Goal: Information Seeking & Learning: Learn about a topic

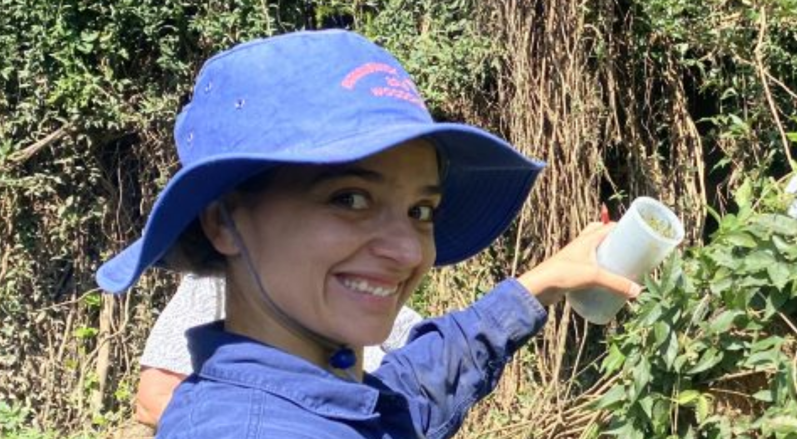
scroll to position [337, 0]
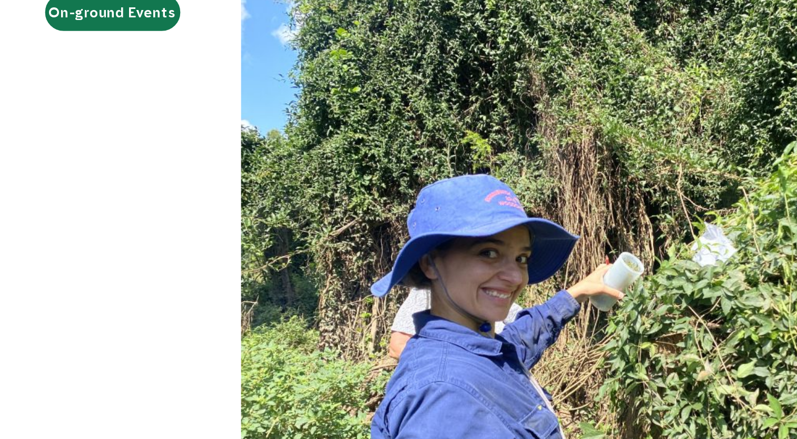
click at [357, 205] on img at bounding box center [446, 215] width 431 height 323
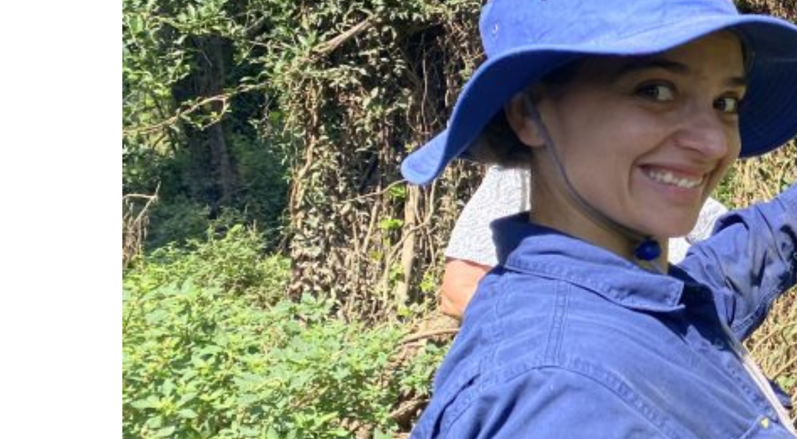
scroll to position [426, 0]
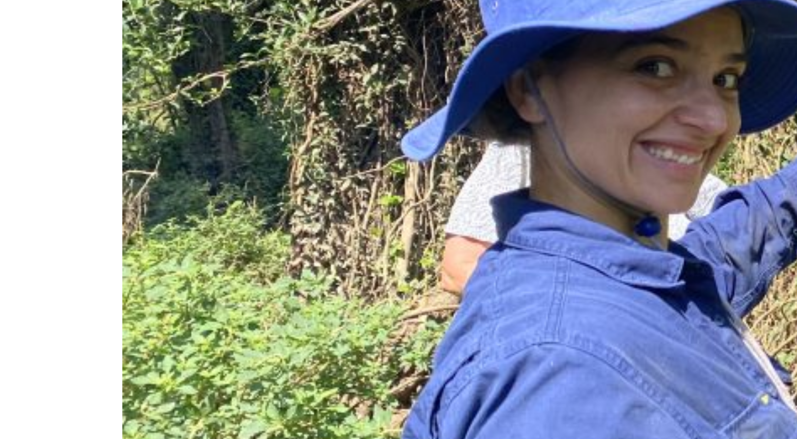
click at [318, 171] on img at bounding box center [446, 126] width 431 height 323
click at [326, 125] on img at bounding box center [446, 126] width 431 height 323
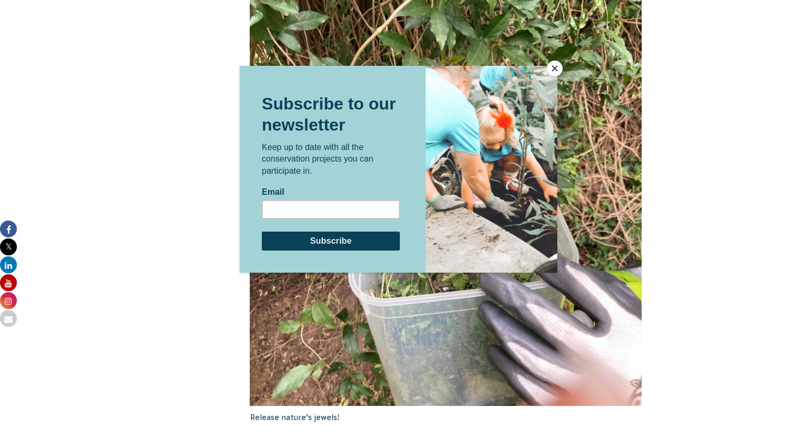
click at [554, 73] on button "Close" at bounding box center [554, 69] width 16 height 16
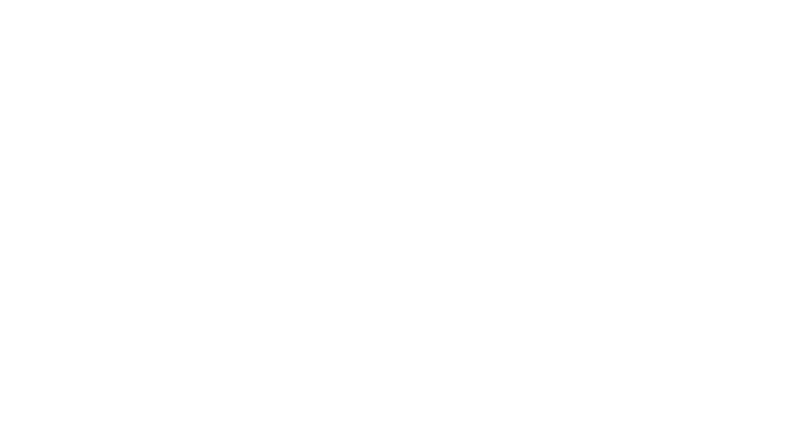
scroll to position [3630, 0]
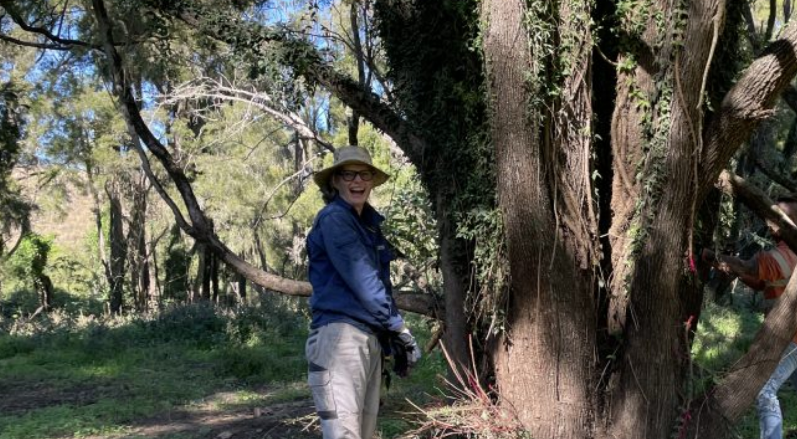
click at [343, 279] on img at bounding box center [446, 291] width 452 height 339
click at [339, 292] on img at bounding box center [446, 291] width 452 height 339
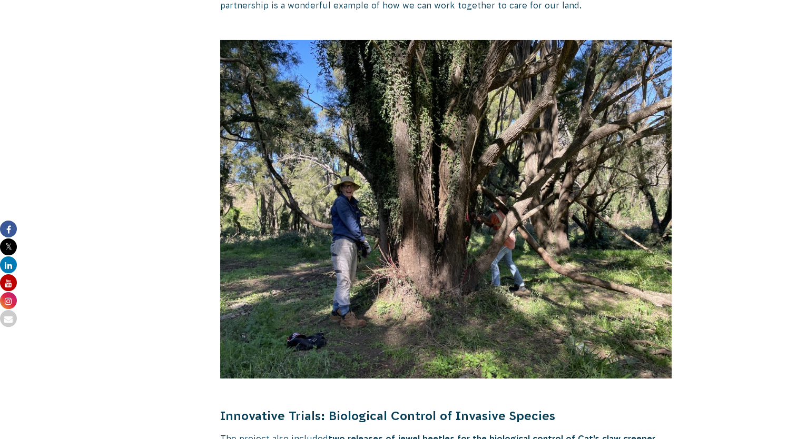
scroll to position [3713, 0]
click at [486, 247] on img at bounding box center [446, 209] width 452 height 339
click at [476, 266] on img at bounding box center [446, 209] width 452 height 339
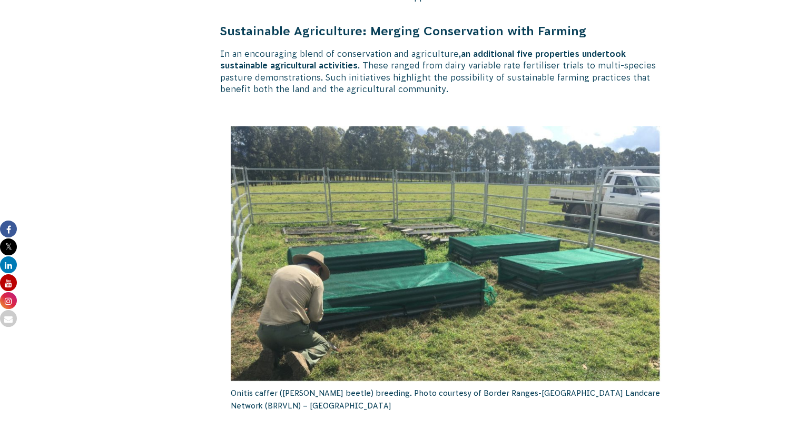
scroll to position [3221, 0]
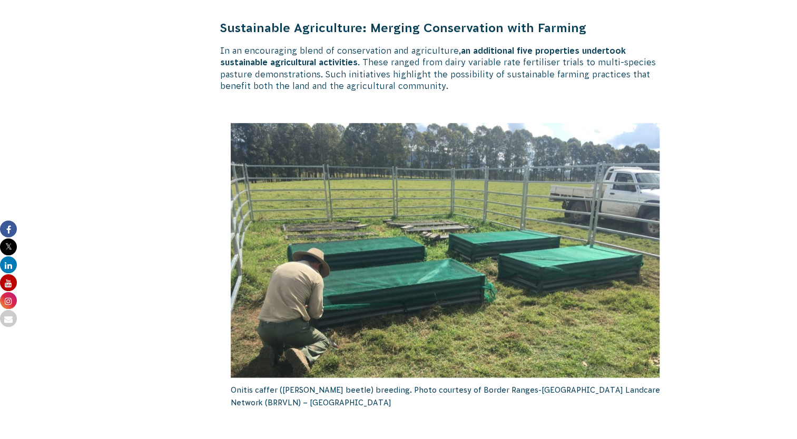
click at [294, 329] on img at bounding box center [446, 250] width 431 height 255
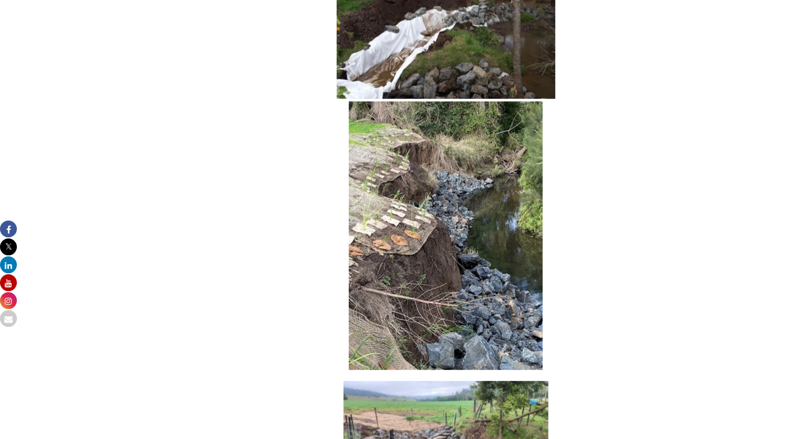
scroll to position [2669, 0]
click at [360, 236] on img at bounding box center [446, 236] width 194 height 269
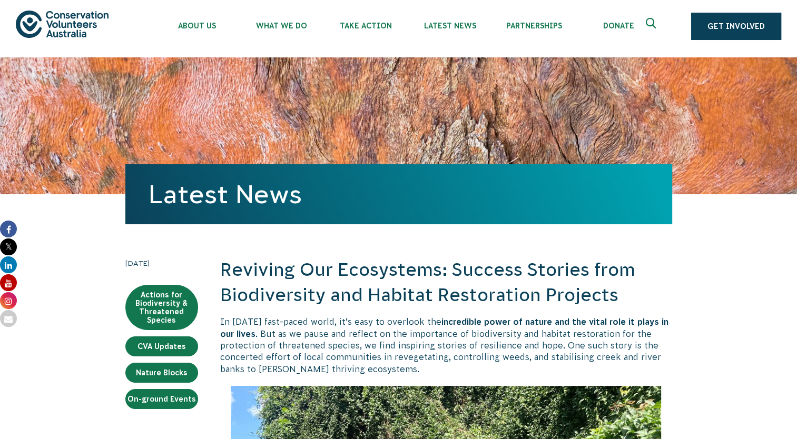
scroll to position [0, 0]
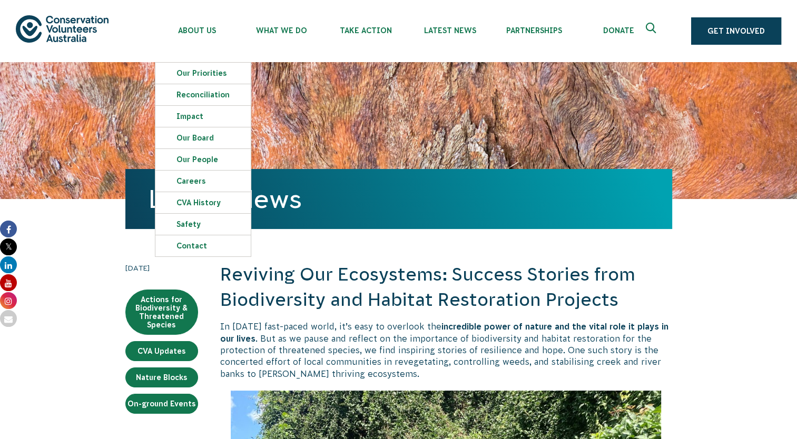
click at [418, 126] on div "Latest News" at bounding box center [398, 130] width 546 height 137
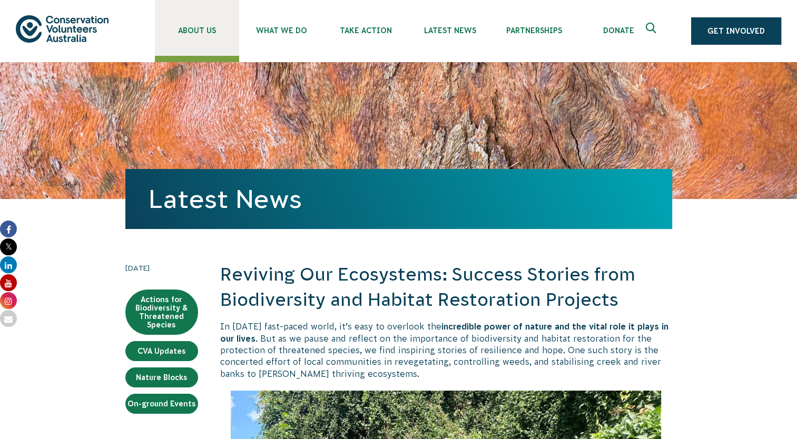
click at [199, 30] on span "About Us" at bounding box center [197, 30] width 84 height 8
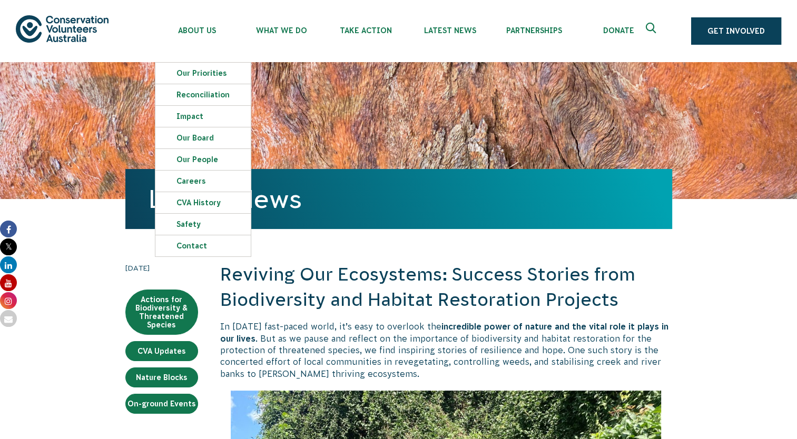
click at [307, 133] on div "Latest News" at bounding box center [398, 130] width 546 height 137
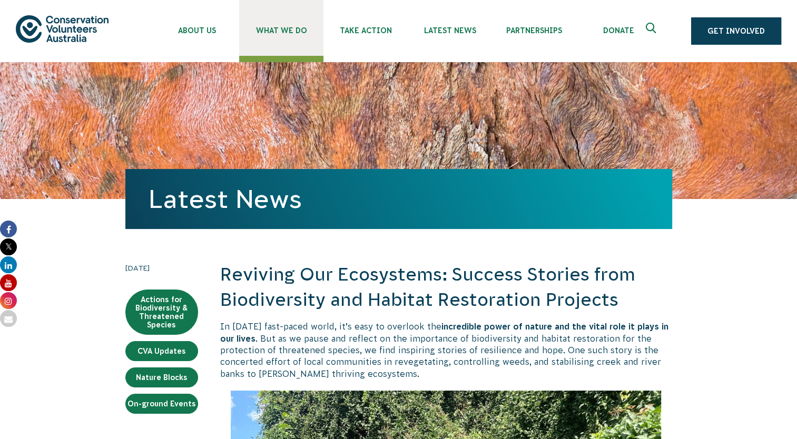
click at [277, 32] on span "What We Do" at bounding box center [281, 30] width 84 height 8
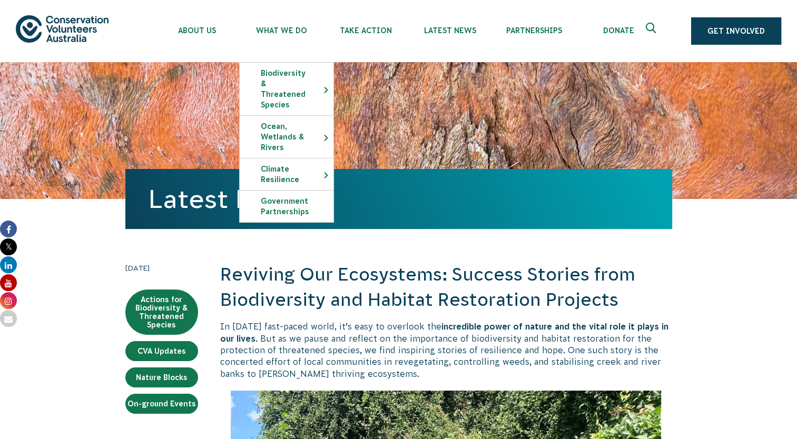
click at [397, 127] on div "Latest News" at bounding box center [398, 130] width 546 height 137
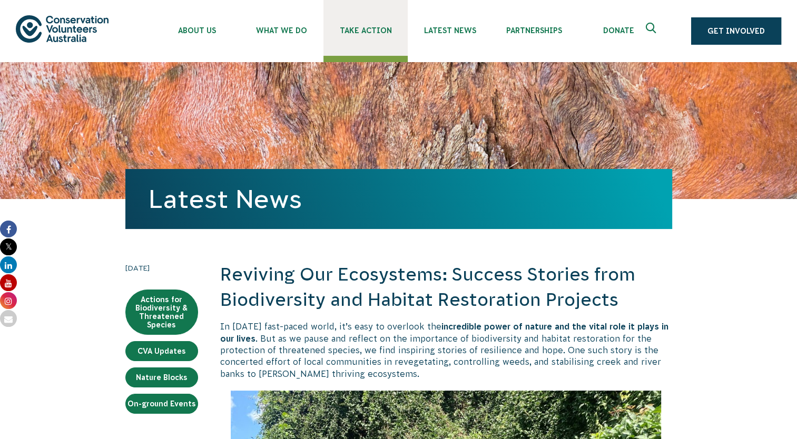
click at [367, 35] on link "Take Action" at bounding box center [365, 28] width 84 height 56
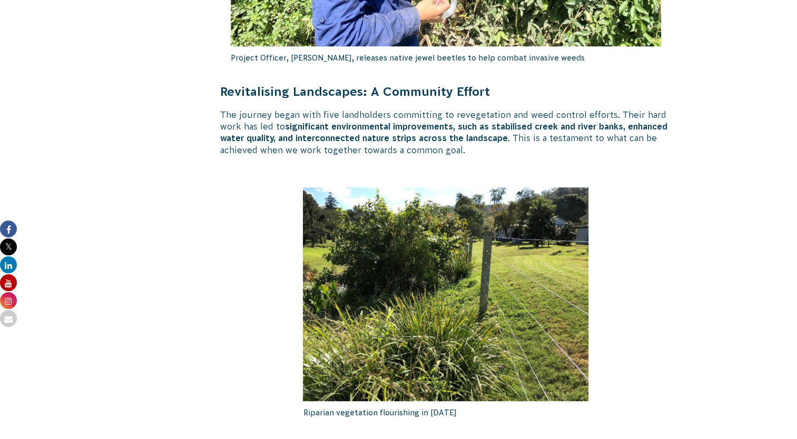
scroll to position [669, 0]
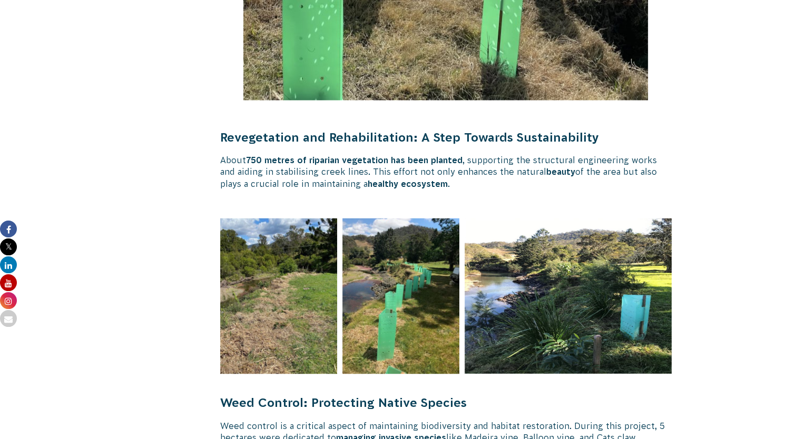
scroll to position [1646, 0]
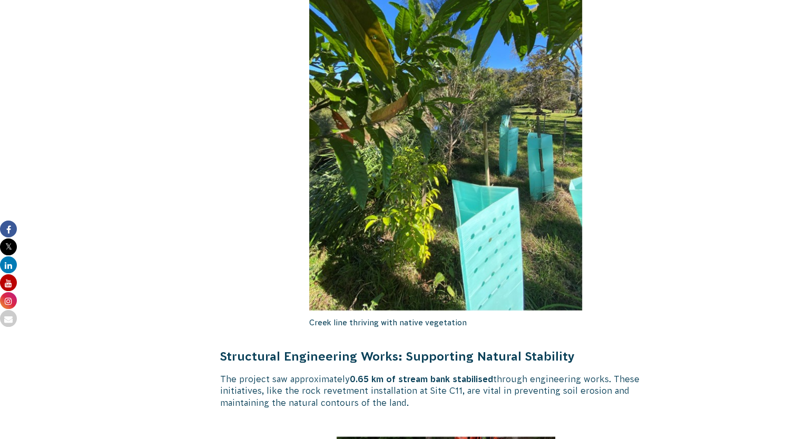
click at [315, 152] on img at bounding box center [445, 129] width 273 height 364
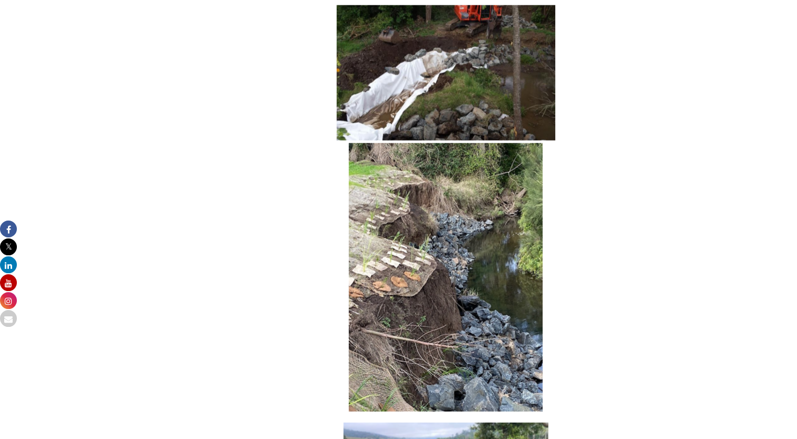
click at [794, 177] on body "About Us Our Priorities Reconciliation Impact Our Board Our People Careers CVA …" at bounding box center [398, 207] width 797 height 5671
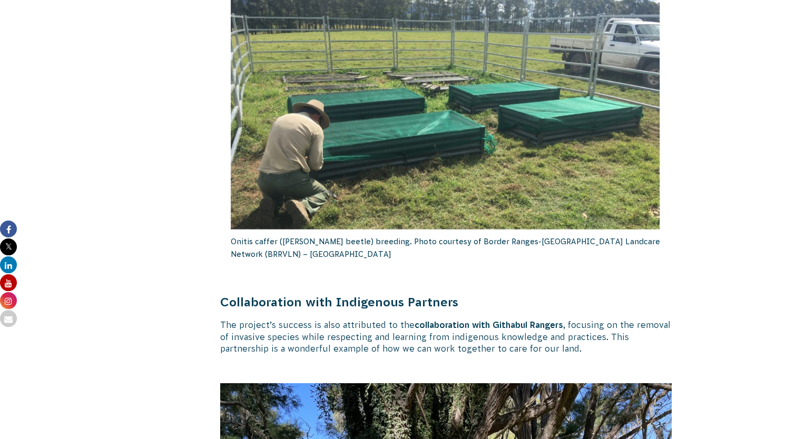
scroll to position [3355, 0]
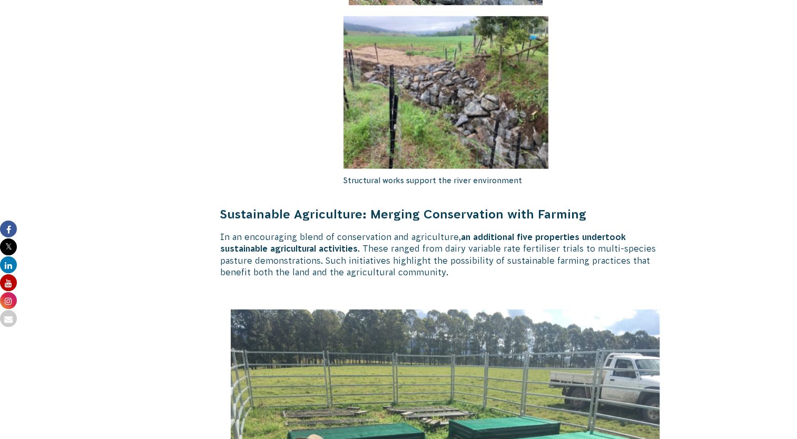
scroll to position [3033, 0]
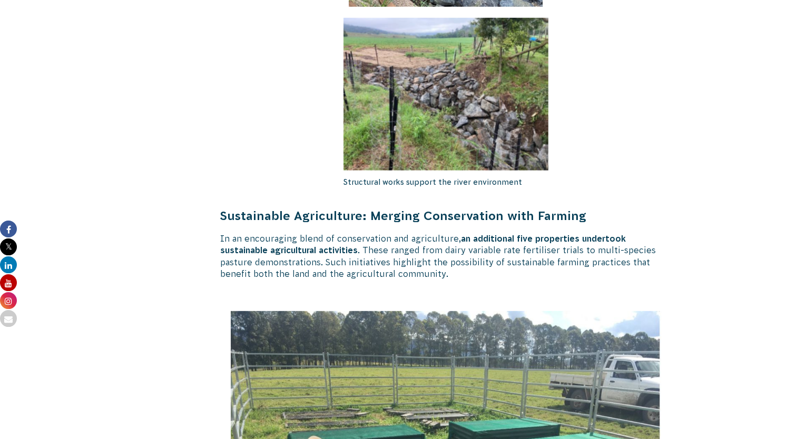
click at [466, 339] on img at bounding box center [446, 438] width 431 height 255
click at [477, 318] on img at bounding box center [446, 438] width 431 height 255
click at [495, 297] on p at bounding box center [446, 295] width 452 height 12
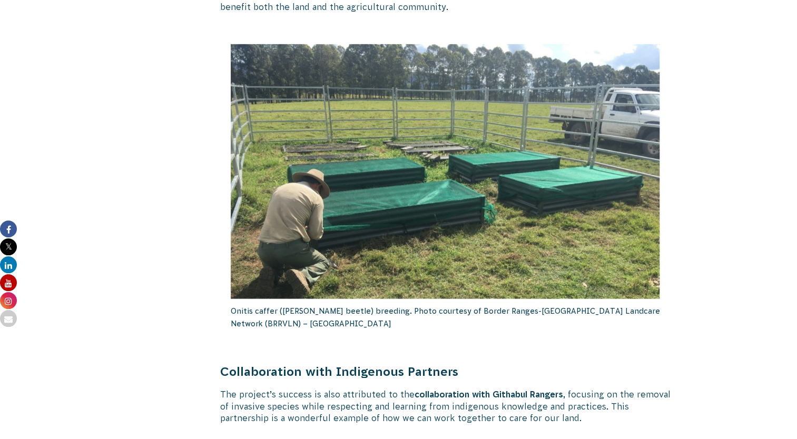
scroll to position [3302, 0]
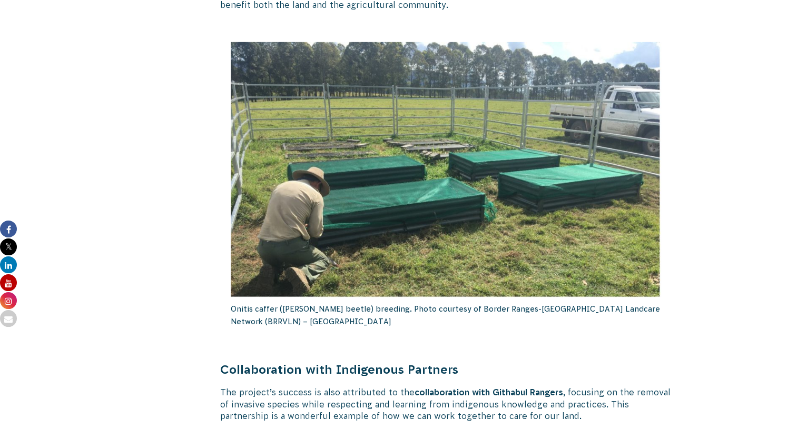
click at [585, 191] on img at bounding box center [446, 169] width 431 height 255
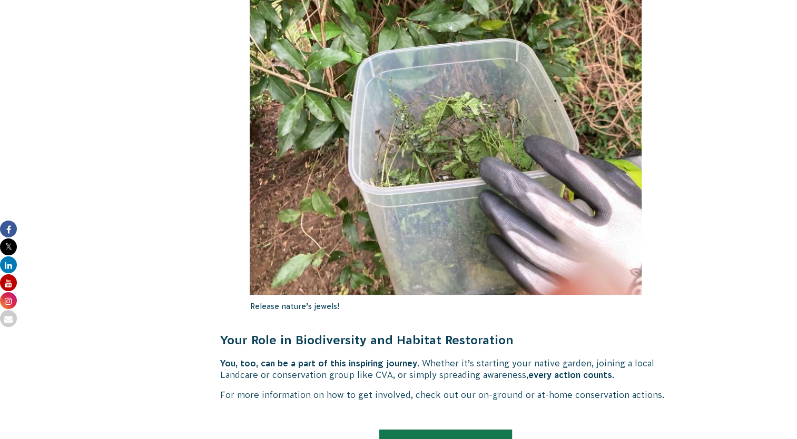
scroll to position [4438, 0]
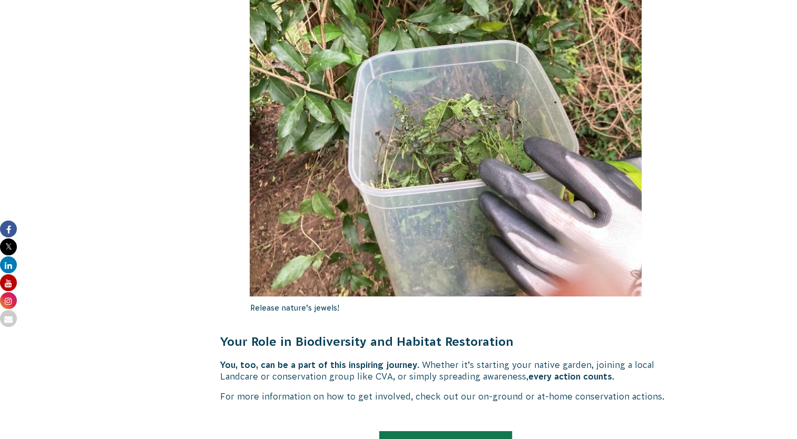
type input "."
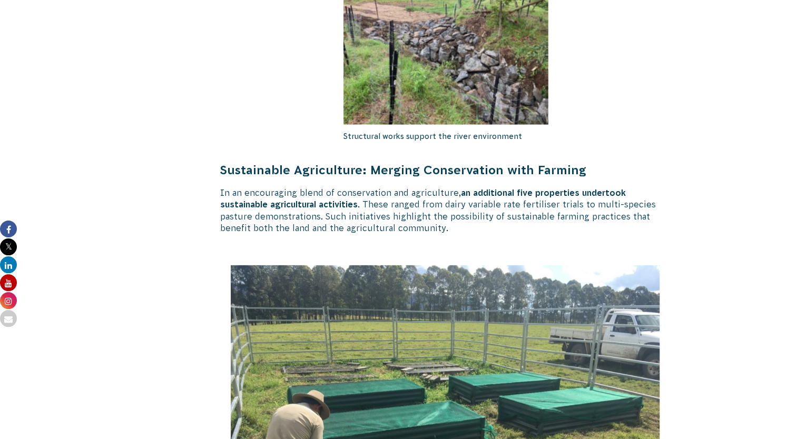
scroll to position [3078, 0]
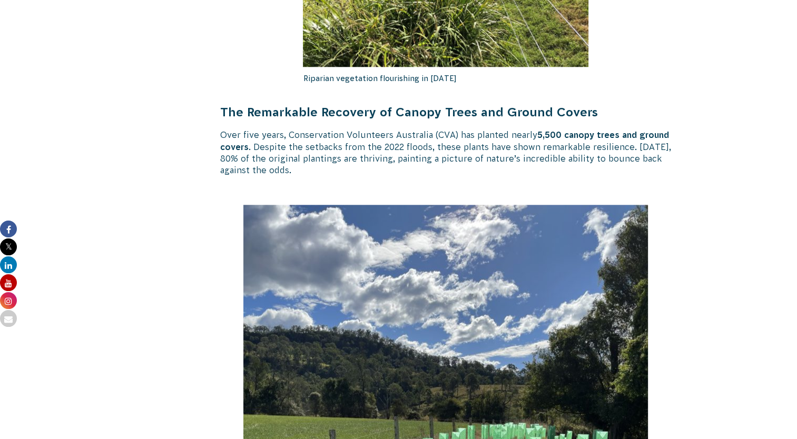
scroll to position [1021, 0]
